Goal: Go to known website: Access a specific website the user already knows

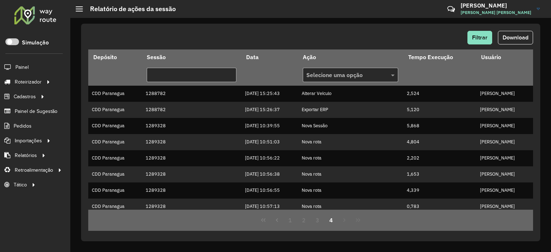
scroll to position [150, 0]
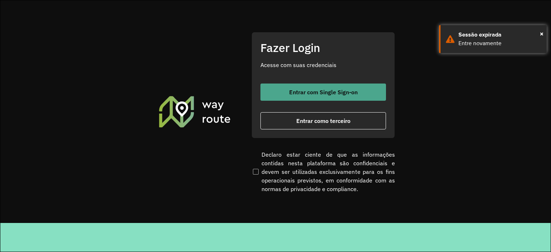
click at [295, 99] on button "Entrar com Single Sign-on" at bounding box center [322, 92] width 125 height 17
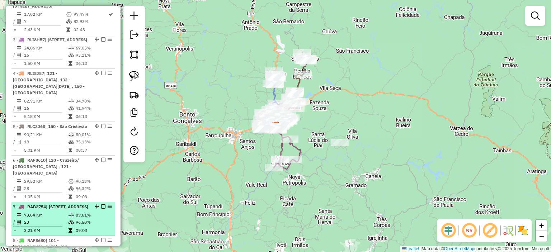
scroll to position [179, 0]
